Goal: Task Accomplishment & Management: Manage account settings

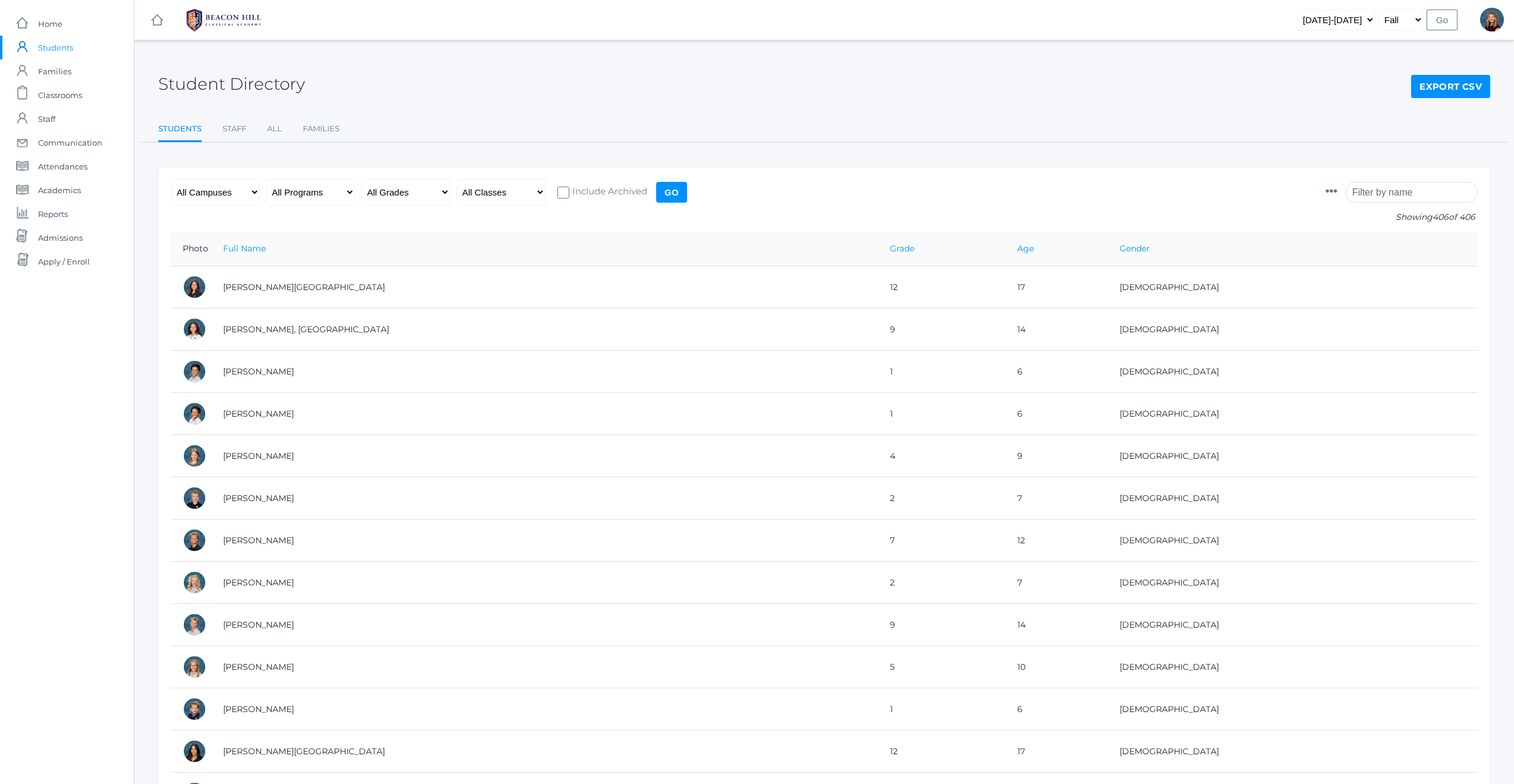
click at [1405, 195] on input "search" at bounding box center [1412, 192] width 132 height 21
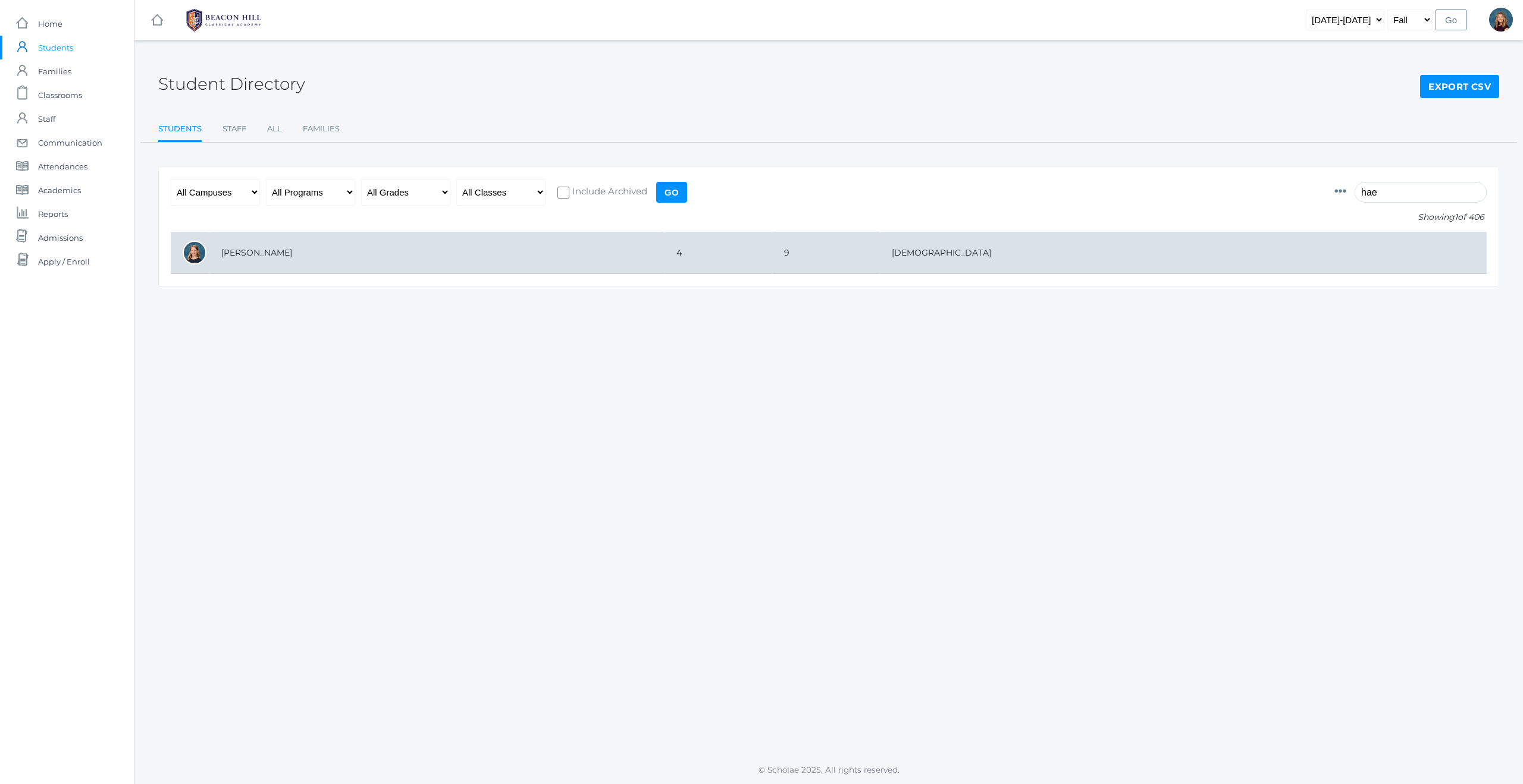
type input "hae"
click at [238, 254] on td "[PERSON_NAME]" at bounding box center [437, 253] width 455 height 42
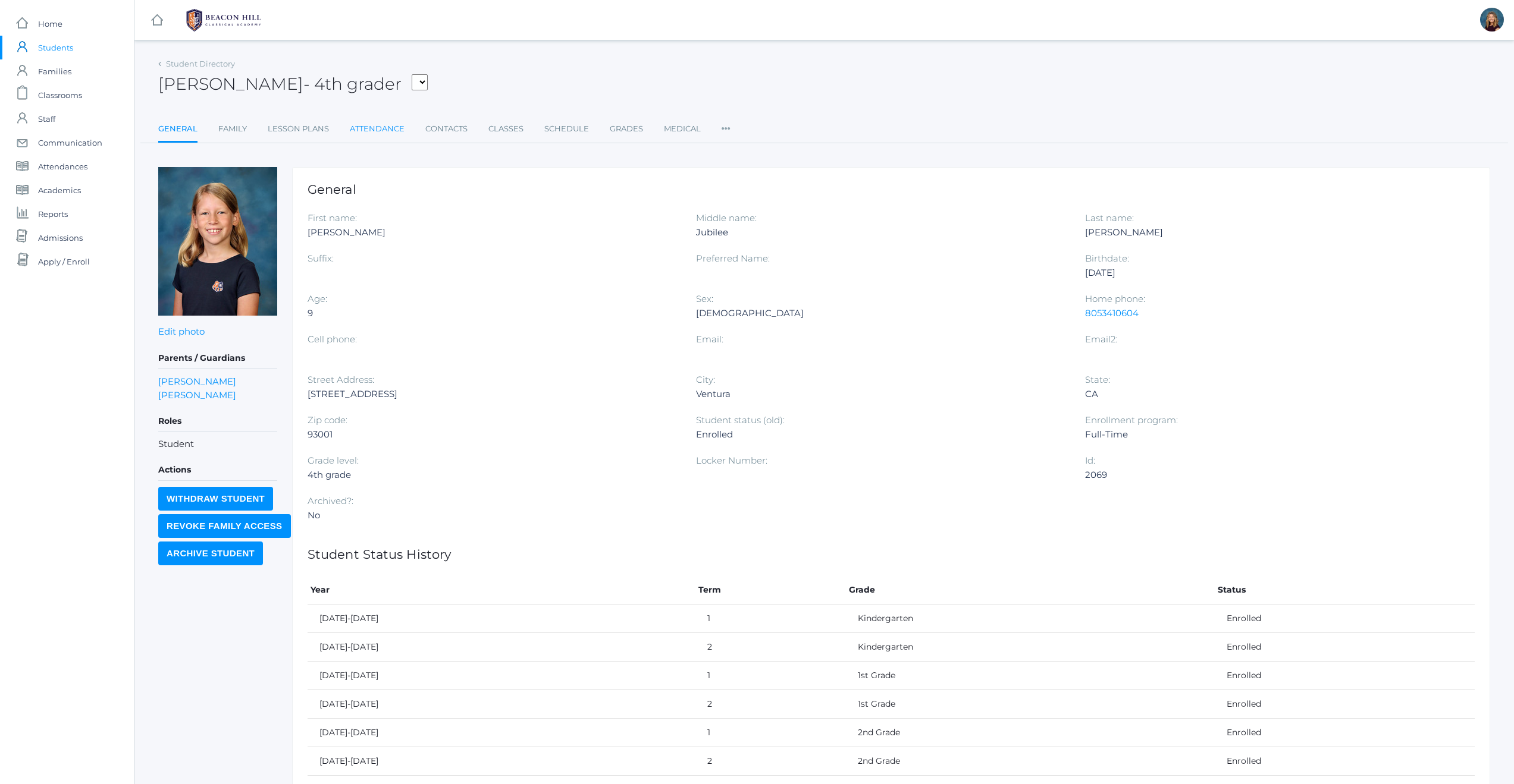
click at [383, 129] on link "Attendance" at bounding box center [377, 130] width 55 height 24
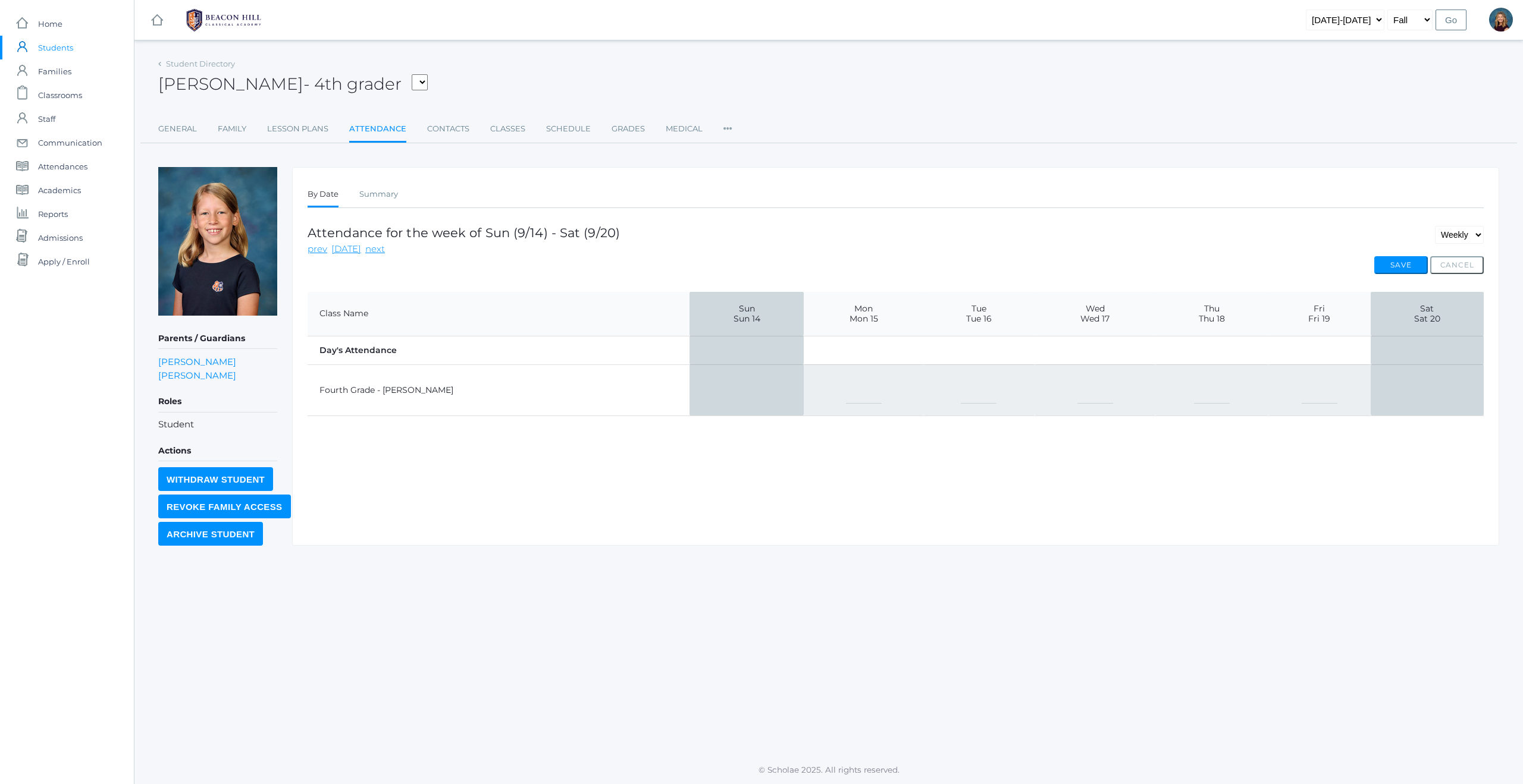
click at [846, 394] on select "-- Present Present-At-Home Tardy Excused Tardy Unexcused Absent Excused Absent …" at bounding box center [863, 390] width 35 height 27
select select "PH"
click at [1415, 265] on button "Save" at bounding box center [1401, 265] width 53 height 18
